Goal: Task Accomplishment & Management: Use online tool/utility

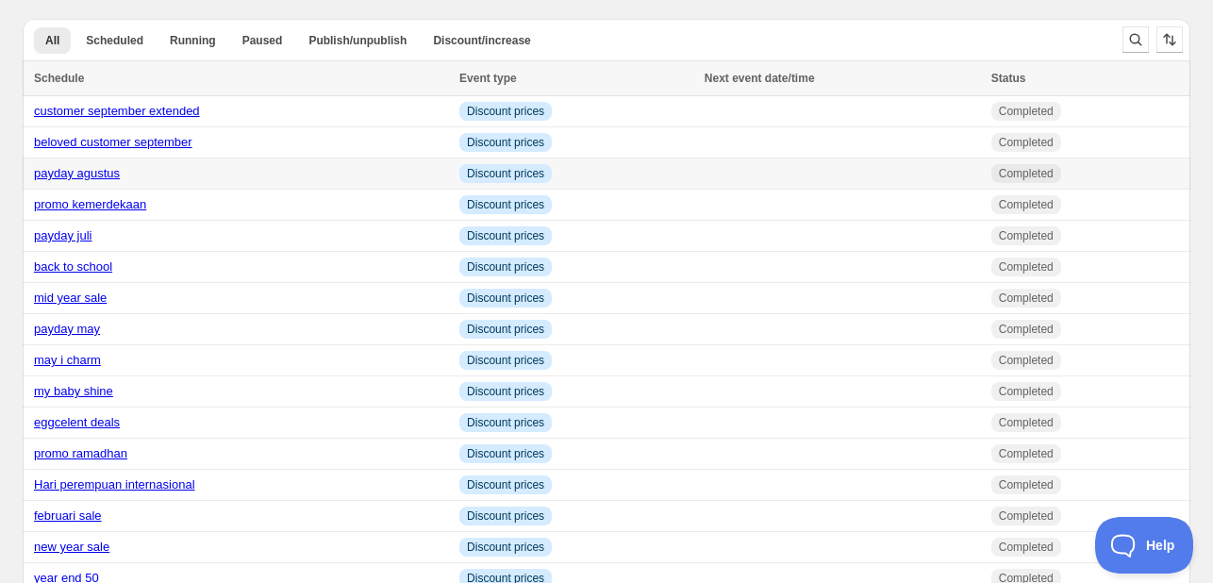
click at [100, 180] on link "payday agustus" at bounding box center [77, 173] width 86 height 14
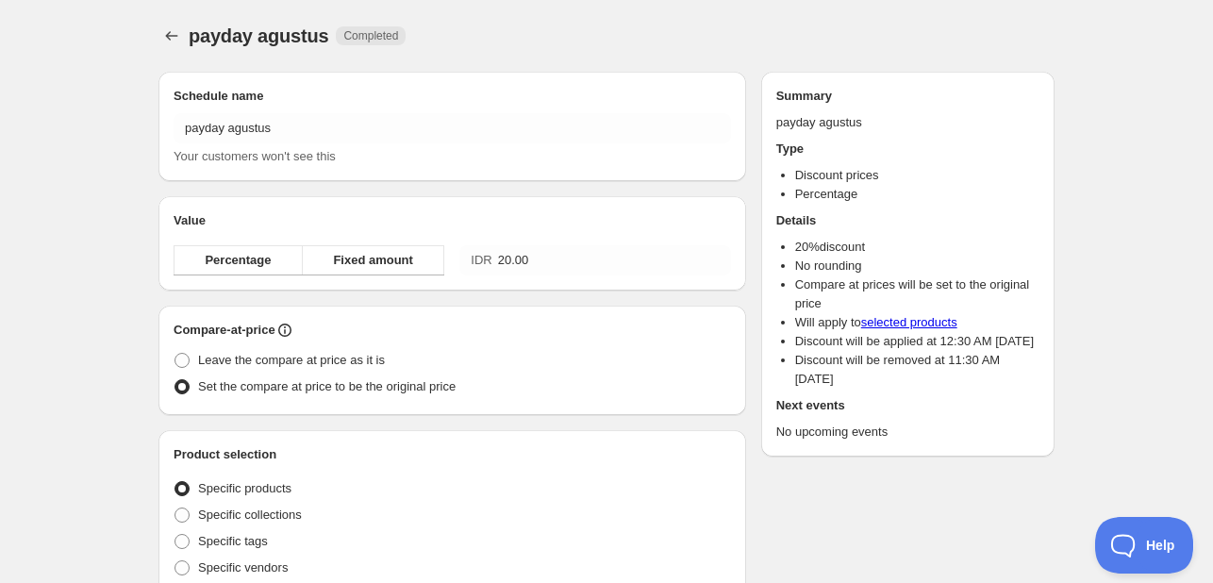
radio input "true"
checkbox input "true"
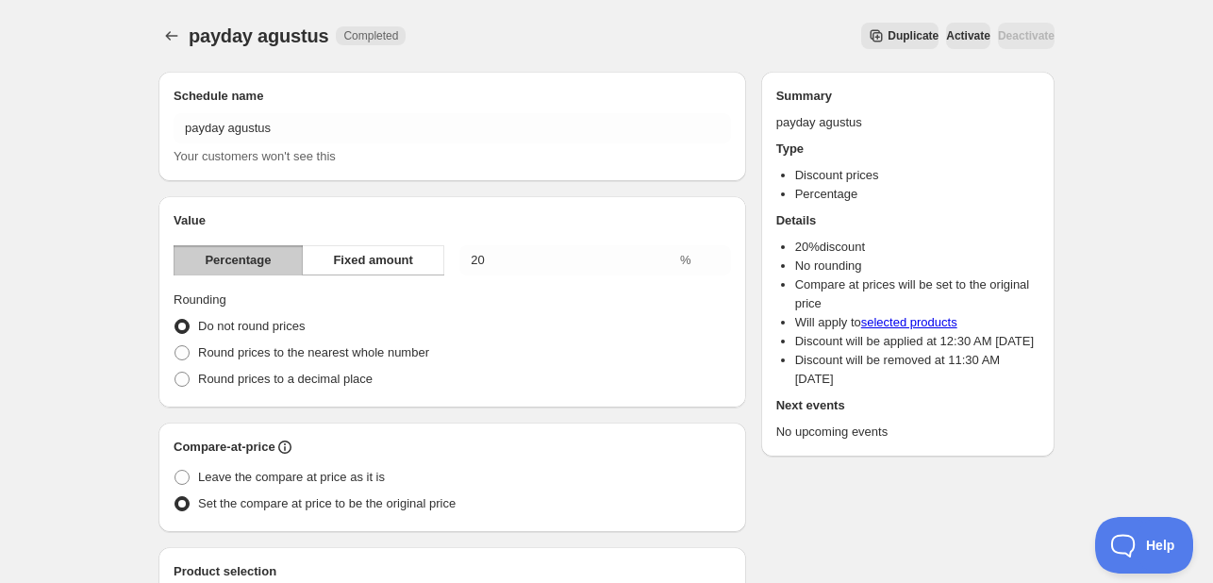
click at [888, 40] on span "Duplicate" at bounding box center [913, 35] width 51 height 15
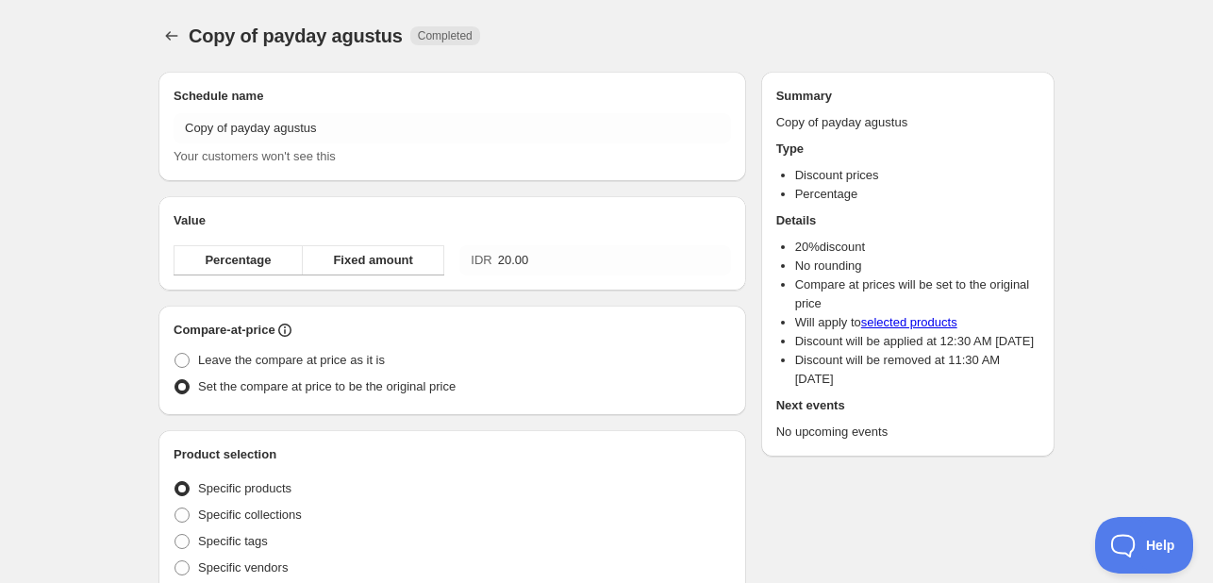
radio input "true"
checkbox input "true"
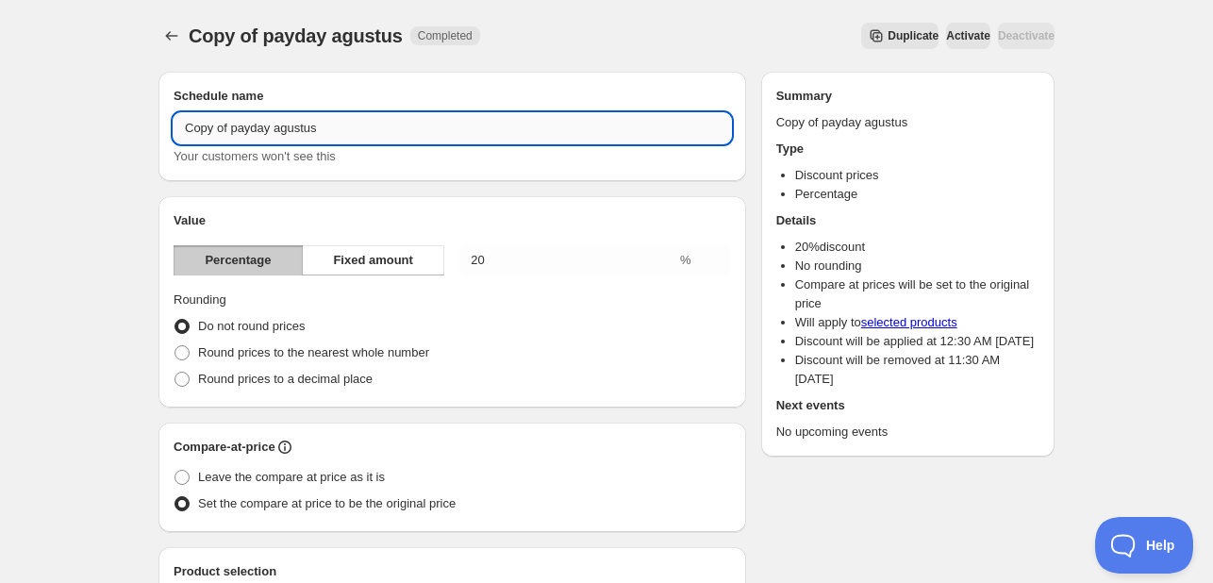
click at [350, 125] on input "Copy of payday agustus" at bounding box center [453, 128] width 558 height 30
type input "fs oktober 1"
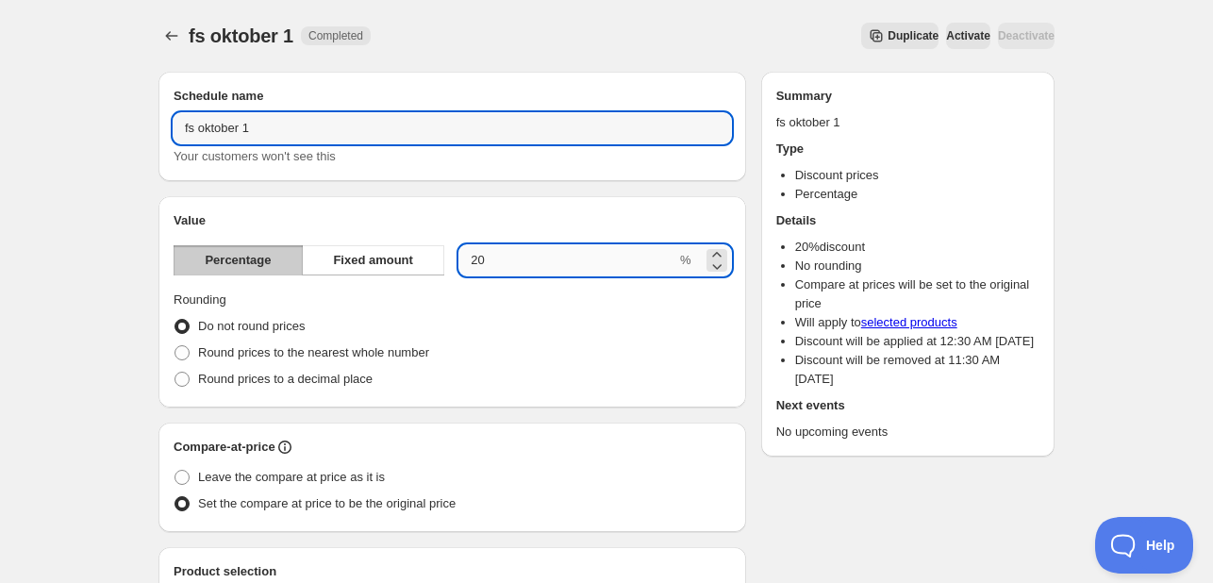
click at [479, 257] on input "20.00" at bounding box center [567, 260] width 217 height 30
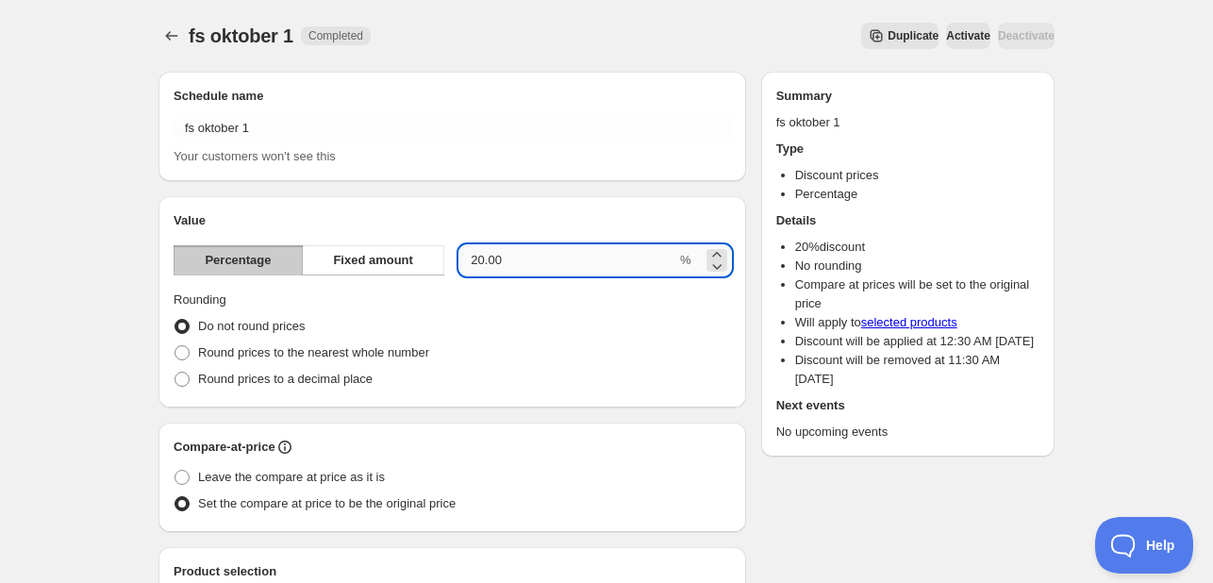
click at [479, 257] on input "20.00" at bounding box center [567, 260] width 217 height 30
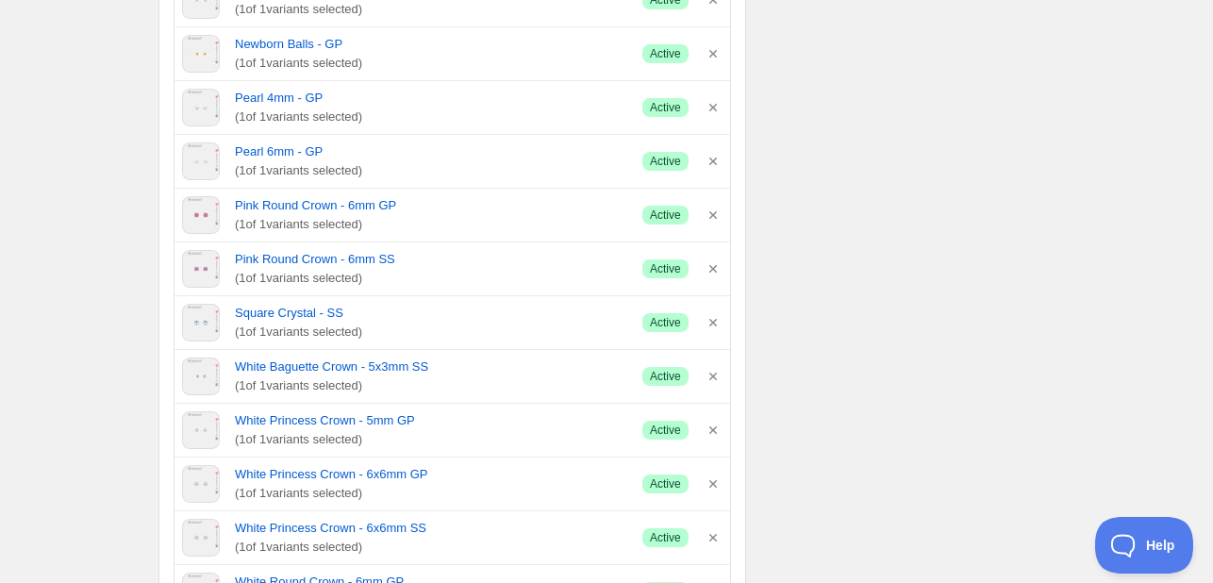
scroll to position [2264, 0]
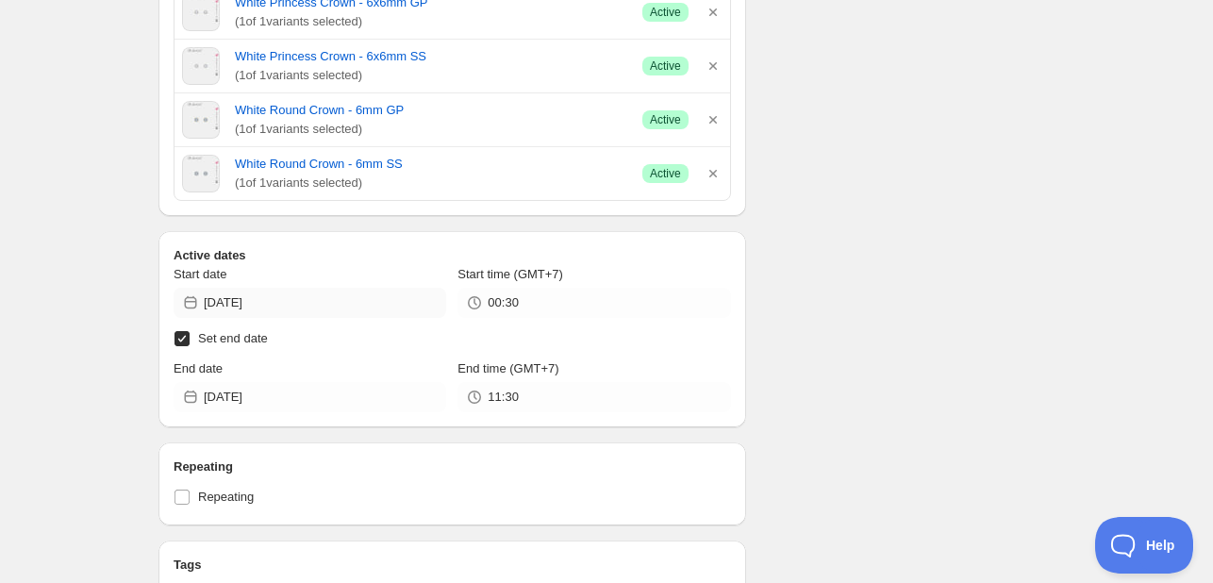
type input "29"
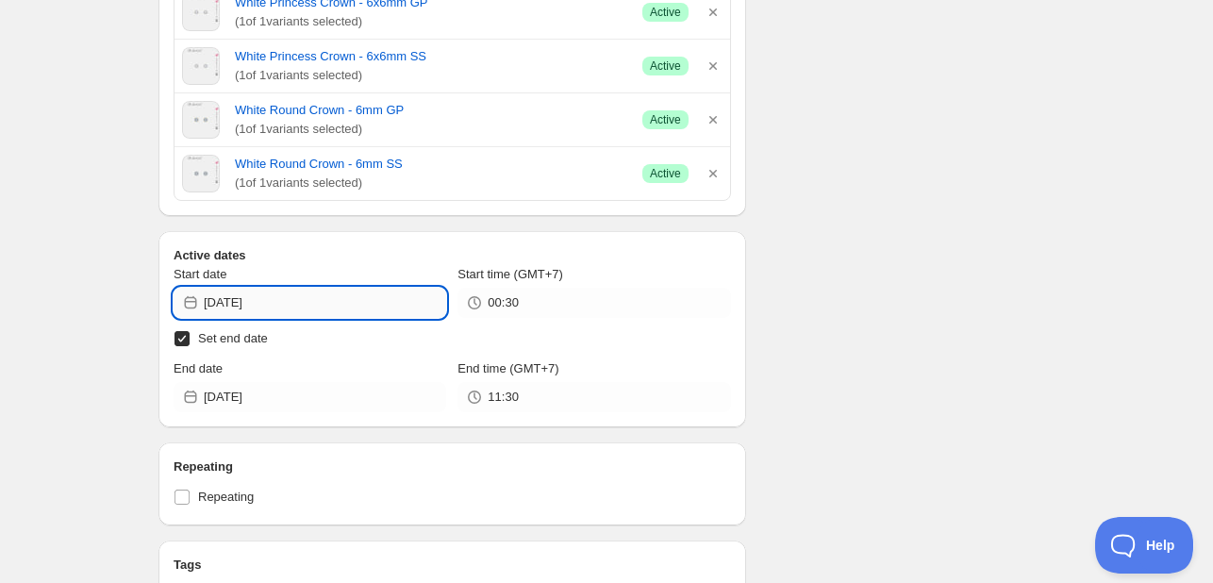
click at [359, 288] on input "[DATE]" at bounding box center [325, 303] width 242 height 30
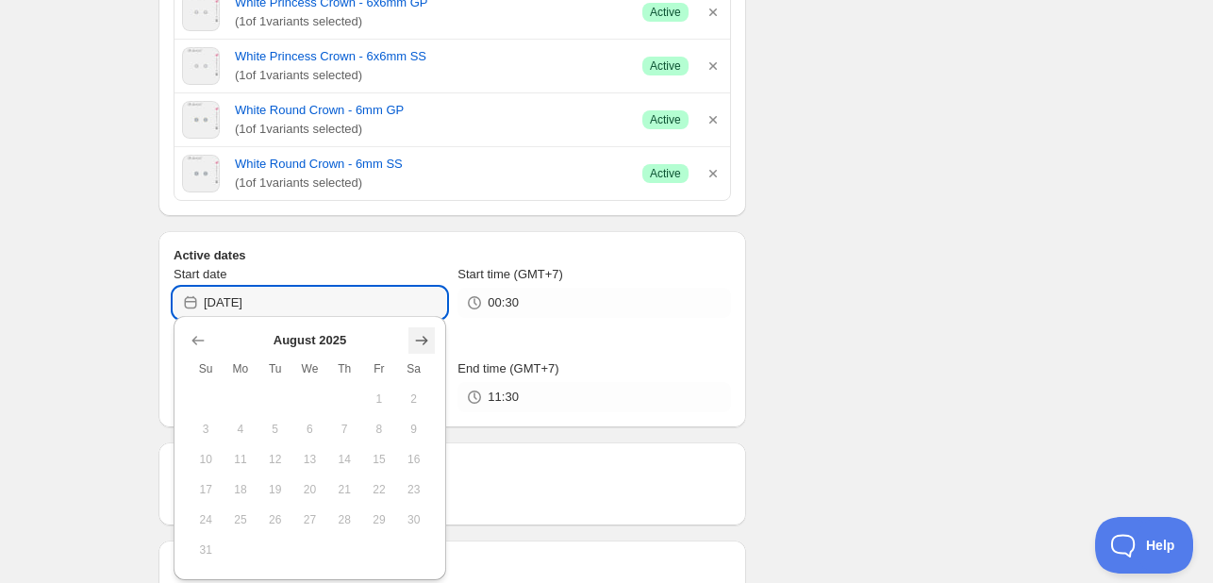
click at [414, 337] on icon "Show next month, September 2025" at bounding box center [421, 340] width 19 height 19
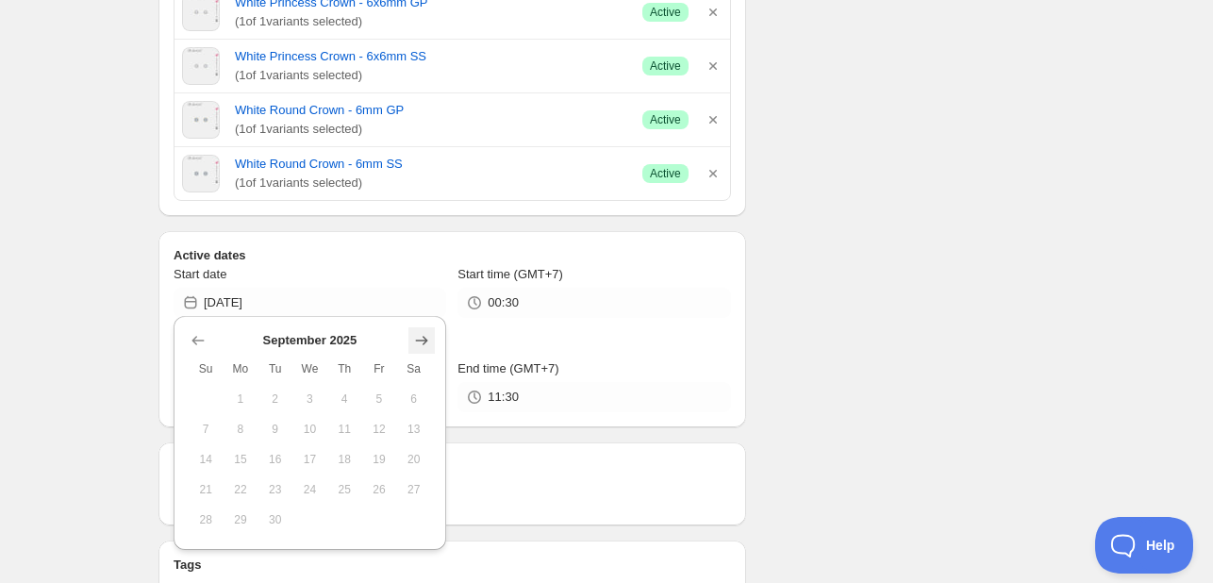
click at [411, 342] on button "Show next month, October 2025" at bounding box center [421, 340] width 26 height 26
click at [370, 434] on span "10" at bounding box center [380, 429] width 20 height 15
type input "[DATE]"
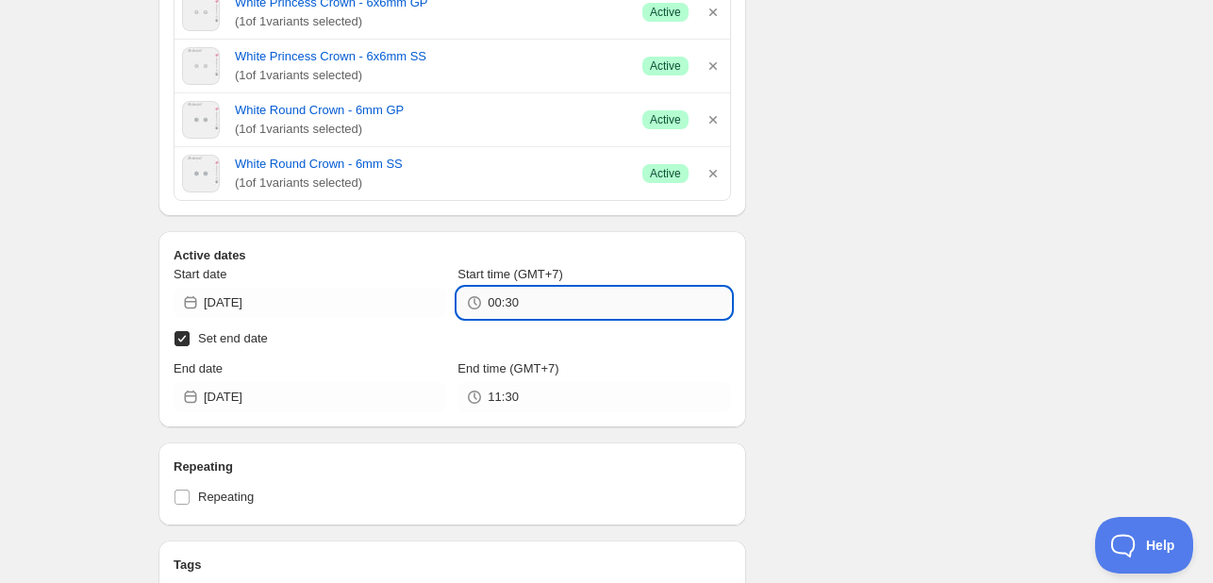
click at [525, 300] on input "00:30" at bounding box center [609, 303] width 242 height 30
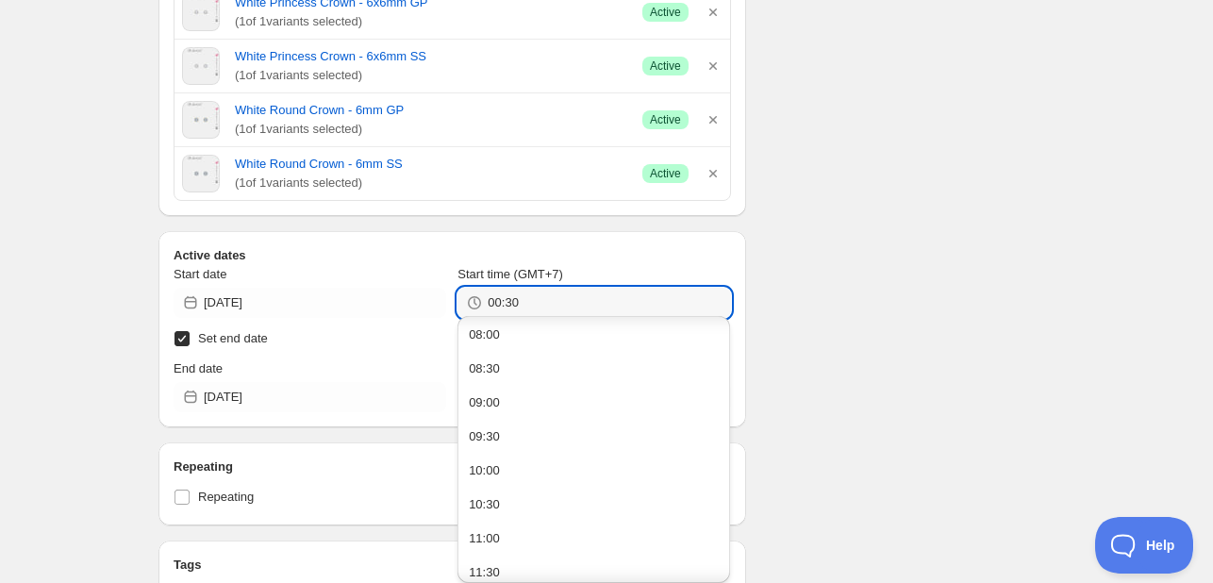
scroll to position [566, 0]
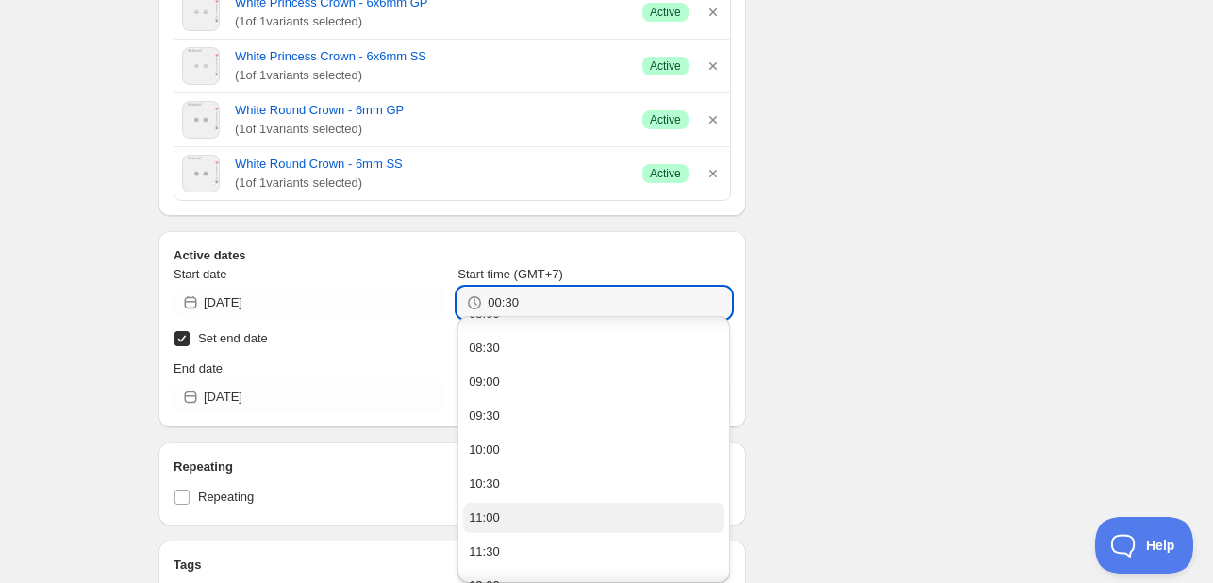
click at [528, 513] on button "11:00" at bounding box center [593, 518] width 261 height 30
type input "11:00"
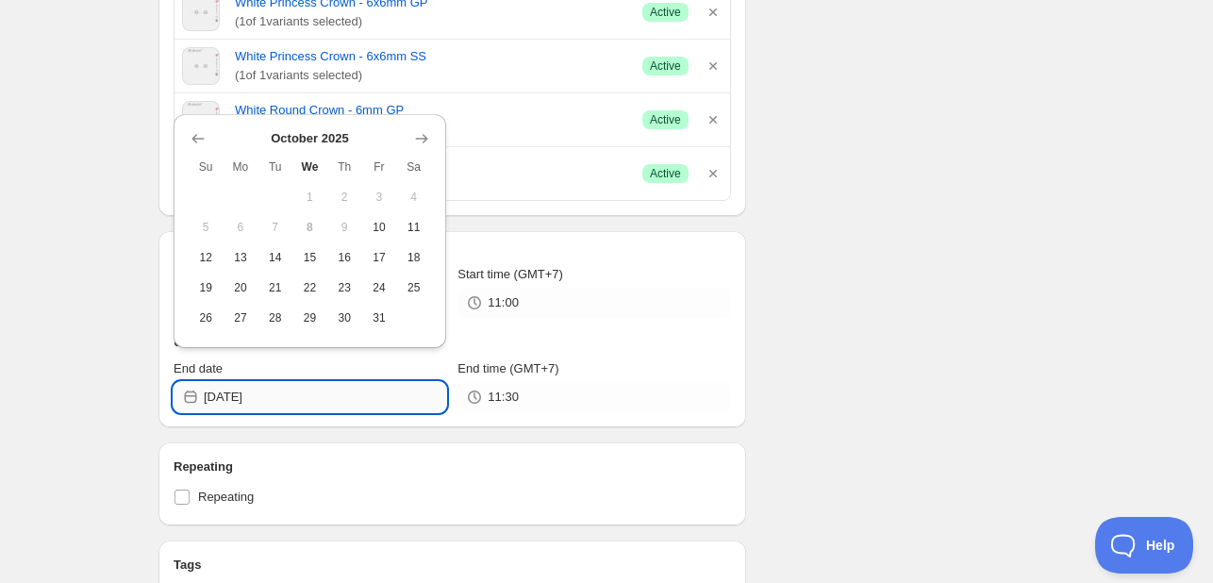
click at [298, 384] on input "[DATE]" at bounding box center [325, 397] width 242 height 30
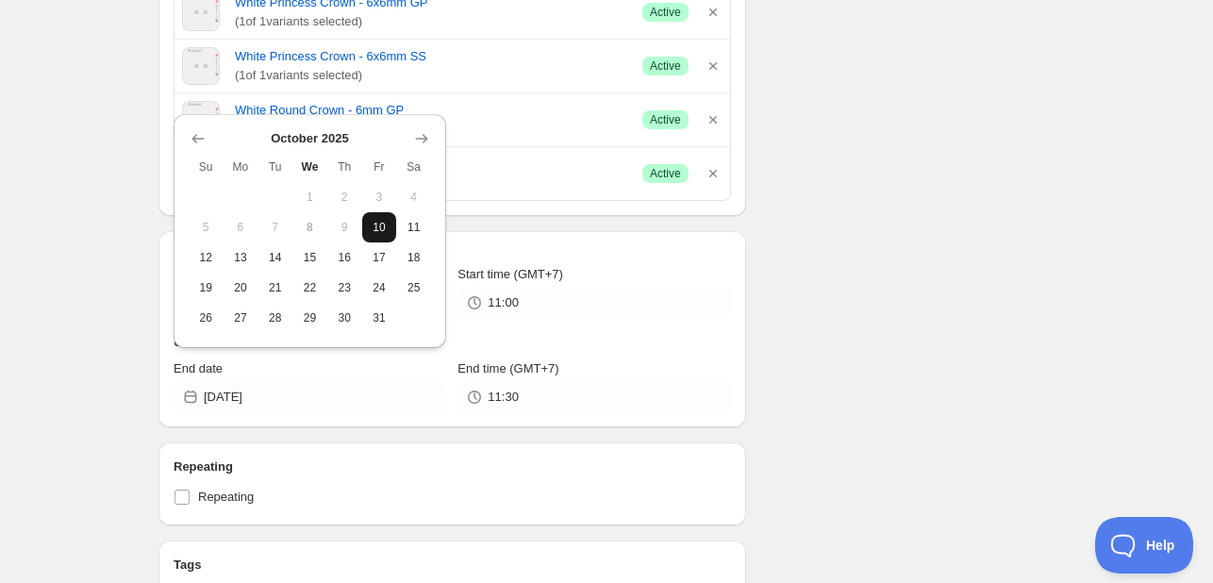
click at [372, 227] on span "10" at bounding box center [380, 227] width 20 height 15
type input "[DATE]"
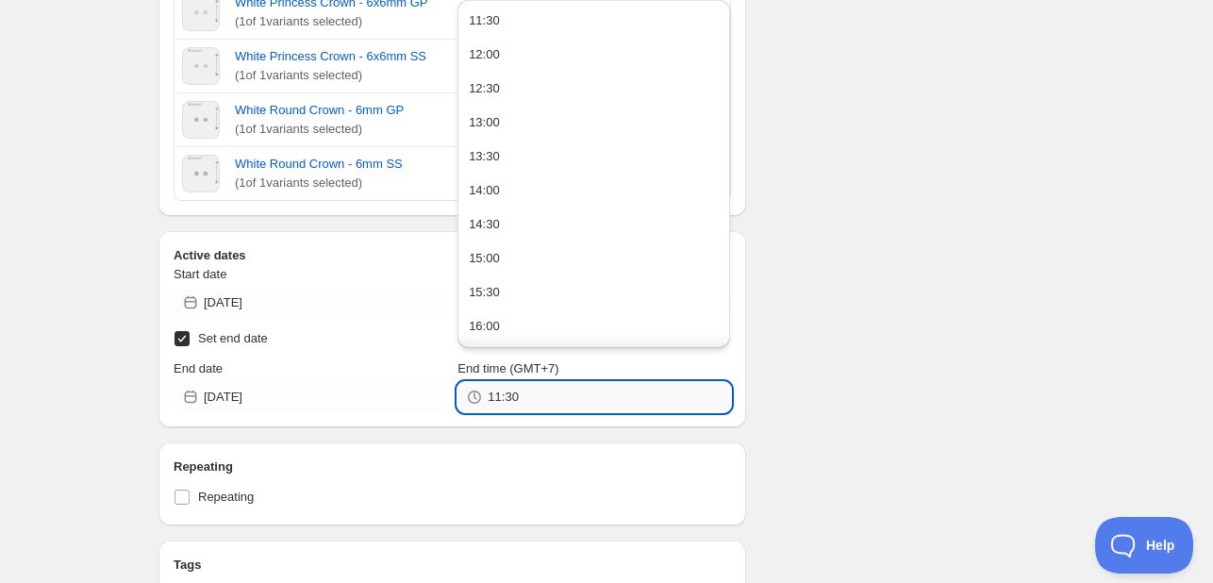
click at [619, 397] on input "11:30" at bounding box center [609, 397] width 242 height 30
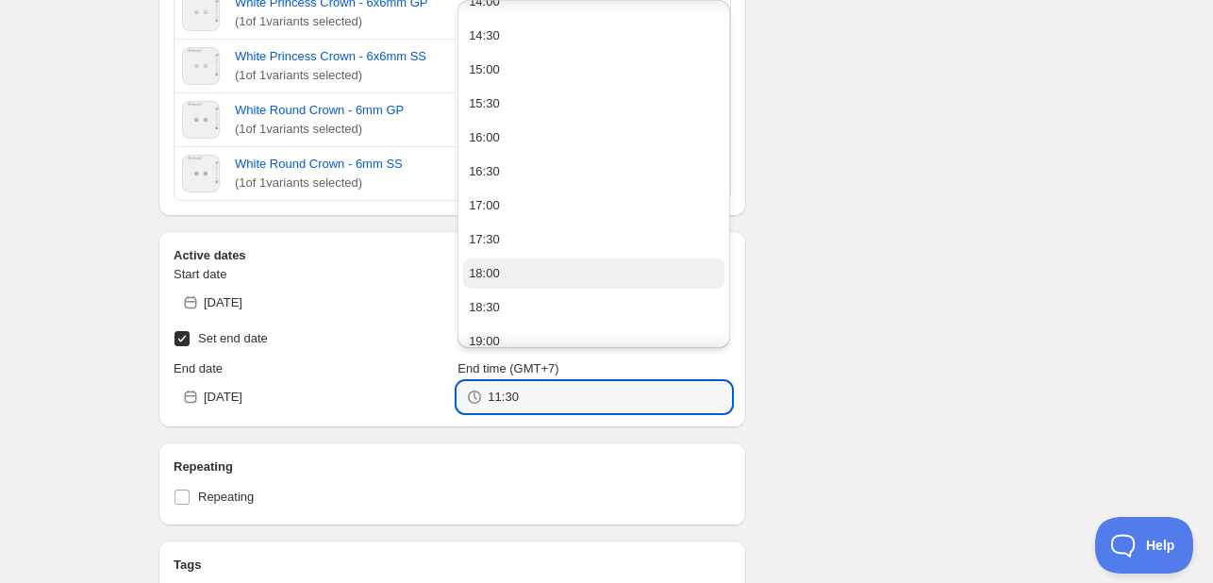
click at [592, 270] on button "18:00" at bounding box center [593, 273] width 261 height 30
type input "18:00"
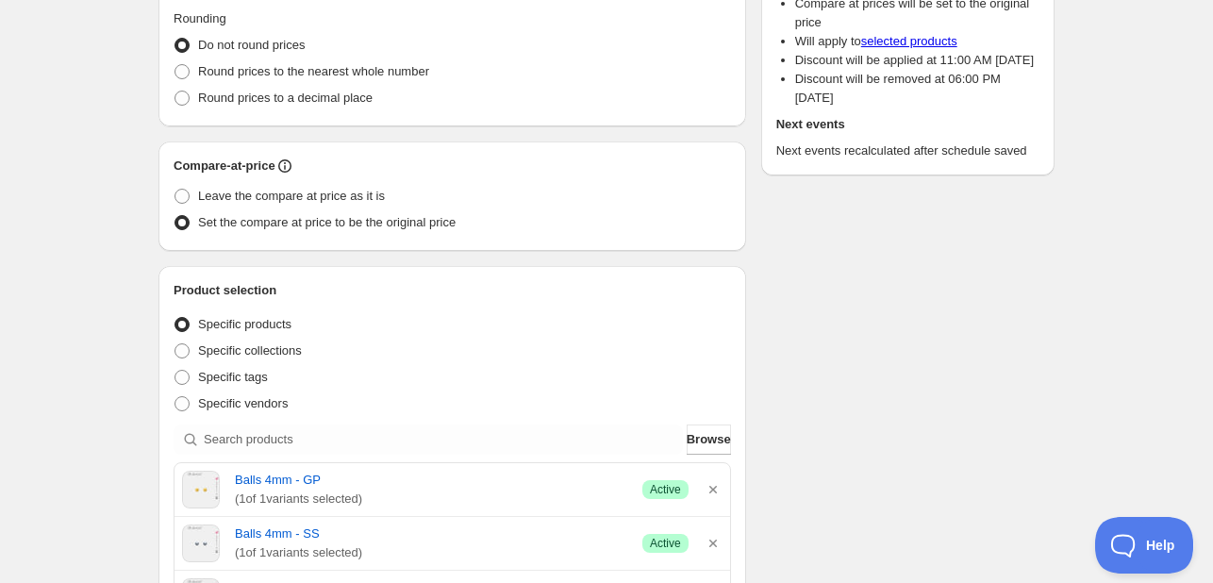
scroll to position [0, 0]
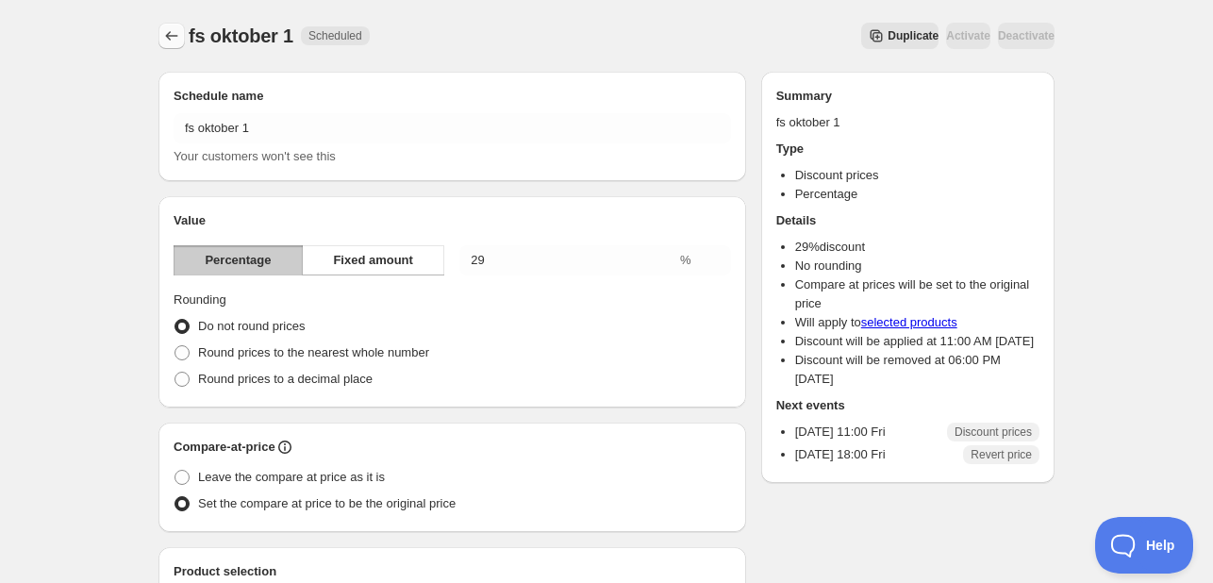
click at [170, 47] on button "Schedules" at bounding box center [171, 36] width 26 height 26
